Goal: Task Accomplishment & Management: Manage account settings

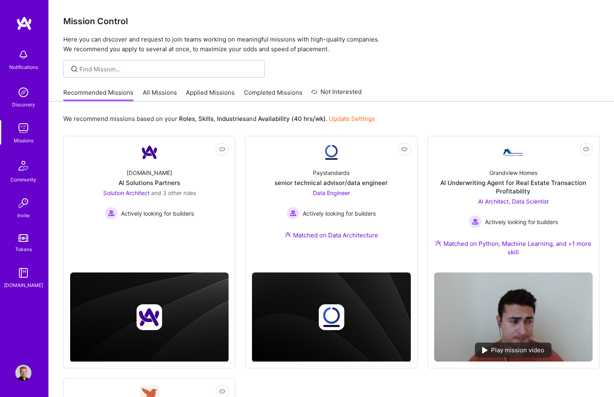
click at [204, 90] on link "Applied Missions" at bounding box center [210, 94] width 49 height 13
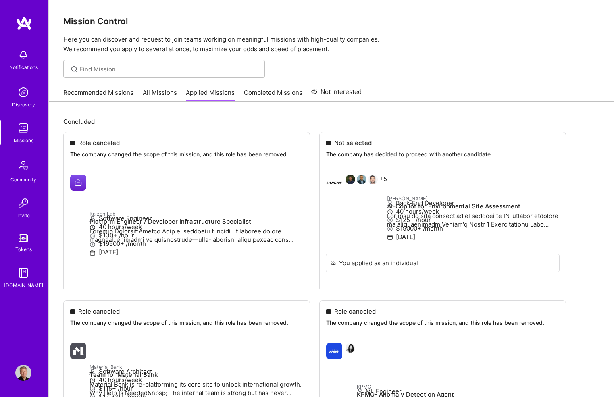
click at [21, 375] on img at bounding box center [23, 373] width 16 height 16
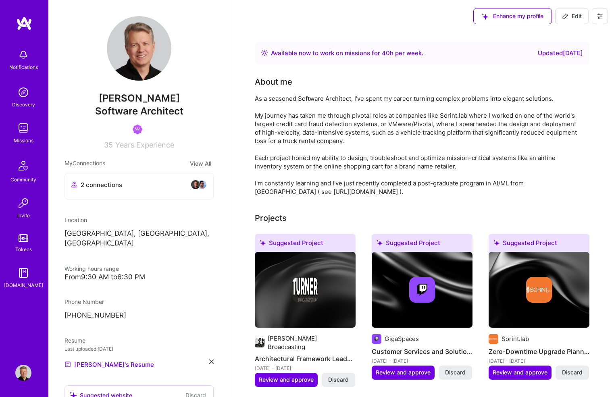
click at [27, 128] on img at bounding box center [23, 128] width 16 height 16
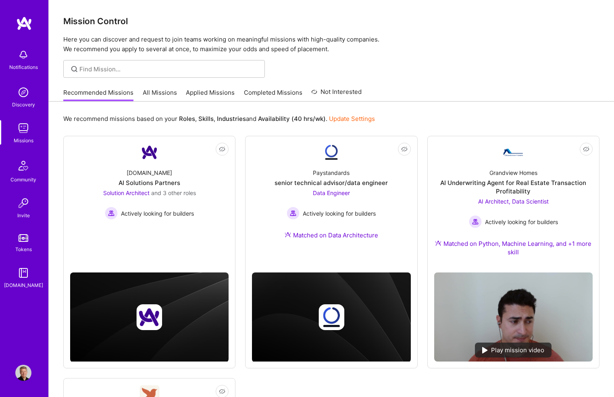
click at [23, 22] on img at bounding box center [24, 23] width 16 height 15
click at [23, 23] on img at bounding box center [24, 23] width 16 height 15
click at [25, 23] on img at bounding box center [24, 23] width 16 height 15
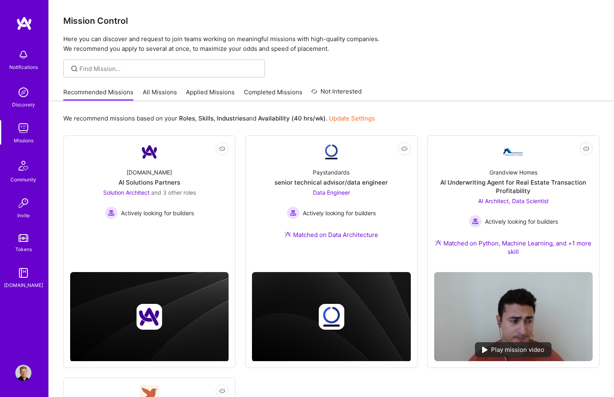
click at [25, 375] on img at bounding box center [23, 373] width 16 height 16
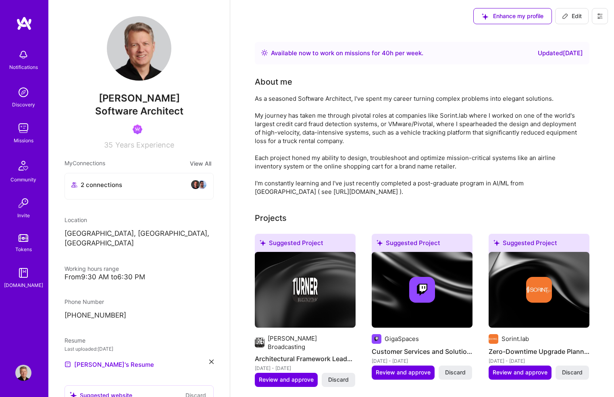
click at [600, 15] on icon at bounding box center [600, 16] width 6 height 6
click at [565, 13] on icon at bounding box center [565, 16] width 6 height 6
select select "US"
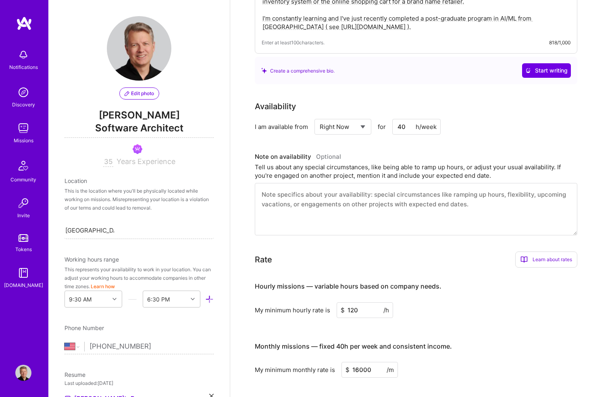
scroll to position [146, 0]
select select "Not Available"
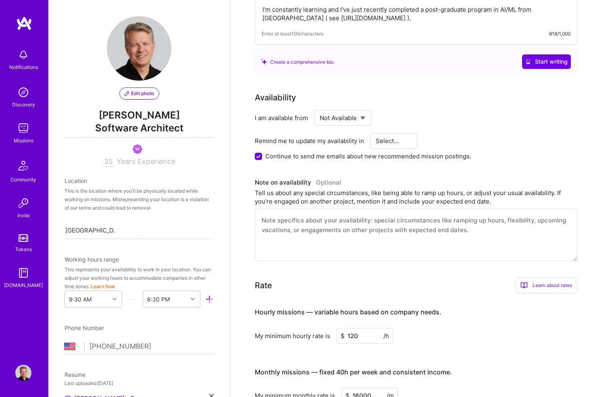
scroll to position [157, 0]
select select "3 Months"
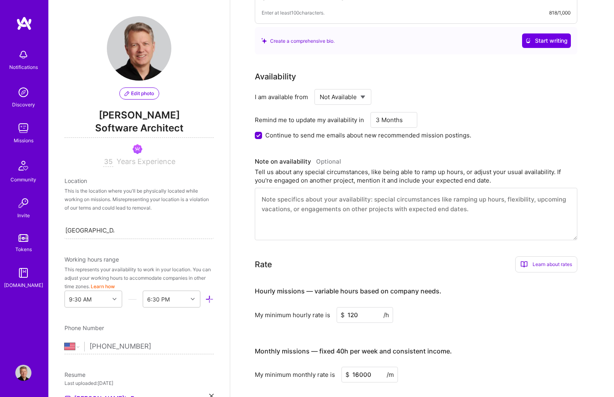
scroll to position [185, 0]
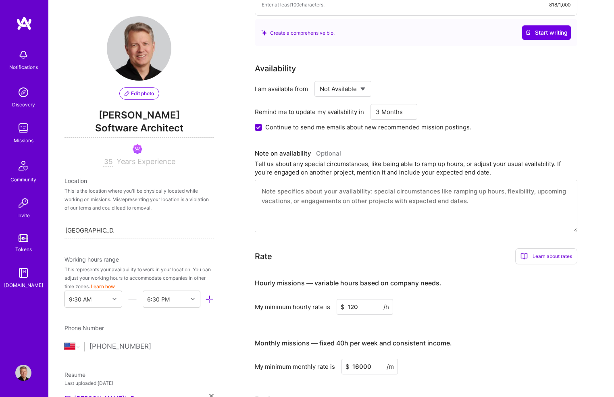
click at [261, 126] on input "Continue to send me emails about new recommended mission postings." at bounding box center [259, 127] width 7 height 7
checkbox input "false"
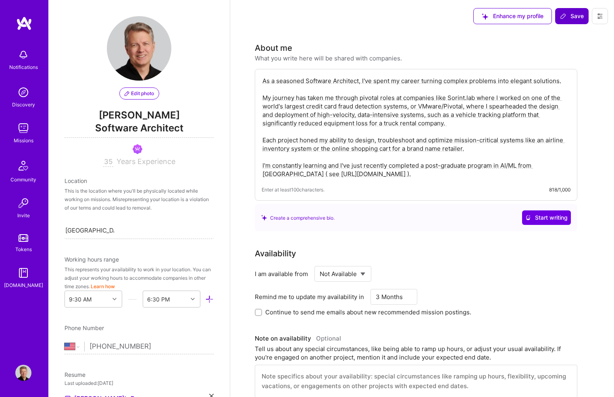
scroll to position [0, 0]
click at [576, 16] on span "Save" at bounding box center [572, 16] width 24 height 8
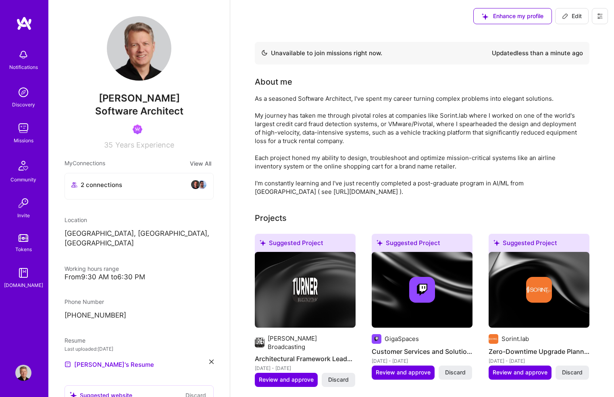
click at [26, 23] on img at bounding box center [24, 23] width 16 height 15
